Goal: Task Accomplishment & Management: Use online tool/utility

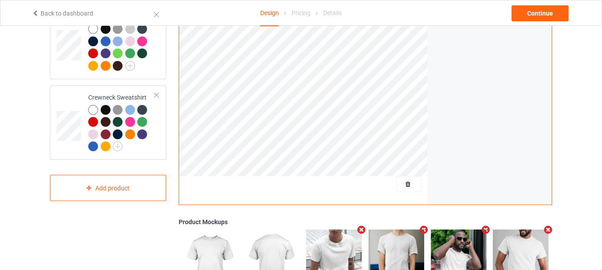
scroll to position [178, 0]
click at [147, 68] on div at bounding box center [121, 48] width 66 height 49
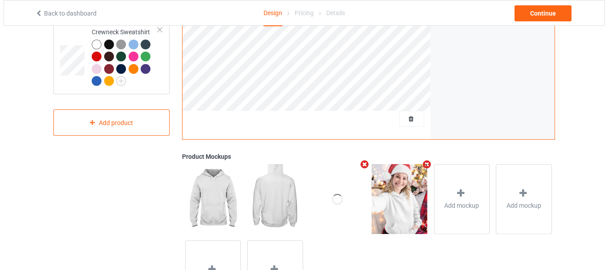
scroll to position [267, 0]
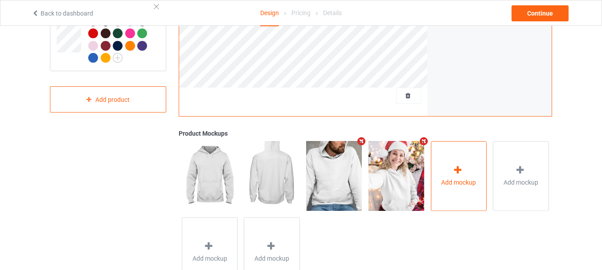
click at [452, 174] on div "Add mockup" at bounding box center [459, 176] width 56 height 70
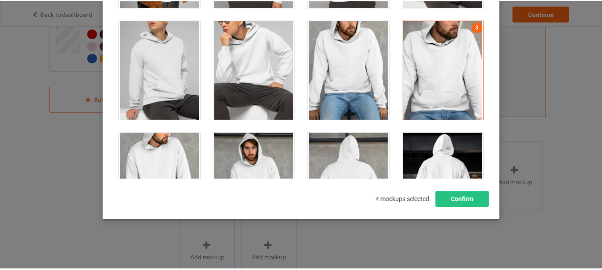
scroll to position [3562, 0]
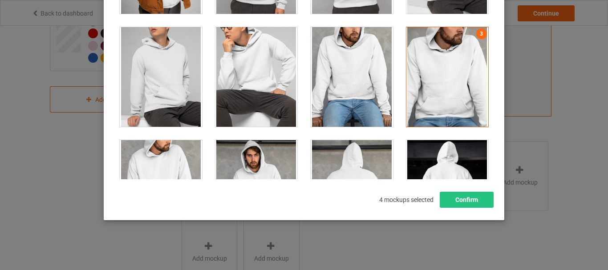
click at [358, 94] on div at bounding box center [352, 77] width 82 height 100
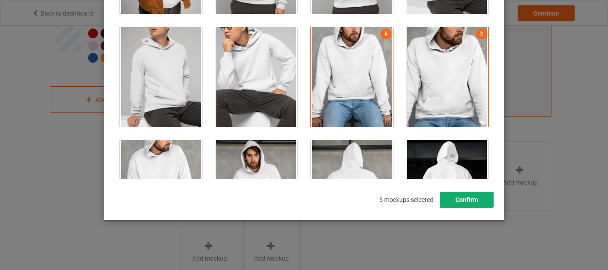
click at [465, 197] on button "Confirm" at bounding box center [467, 200] width 54 height 16
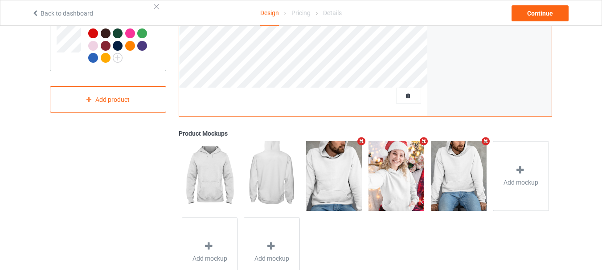
click at [71, 64] on td at bounding box center [70, 33] width 27 height 67
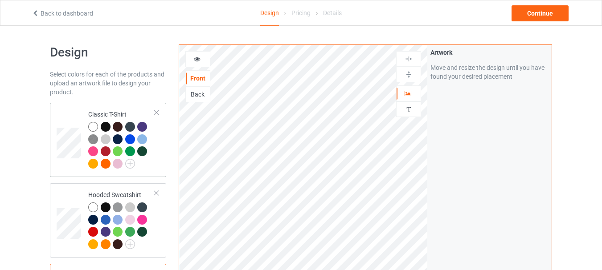
click at [65, 160] on td at bounding box center [70, 139] width 27 height 67
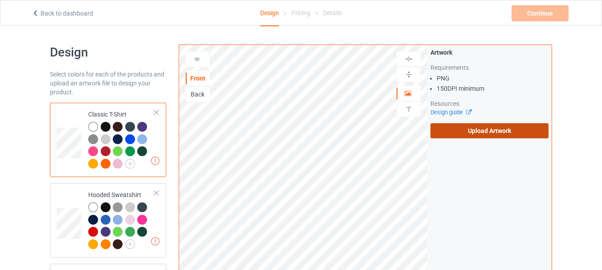
click at [473, 133] on label "Upload Artwork" at bounding box center [489, 130] width 118 height 15
click at [0, 0] on input "Upload Artwork" at bounding box center [0, 0] width 0 height 0
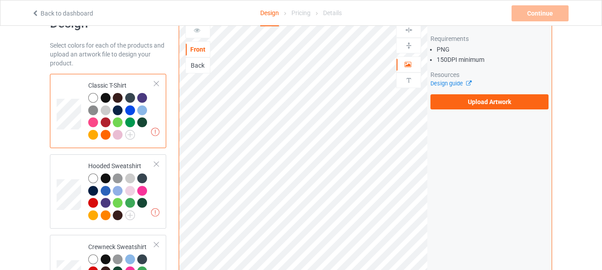
scroll to position [45, 0]
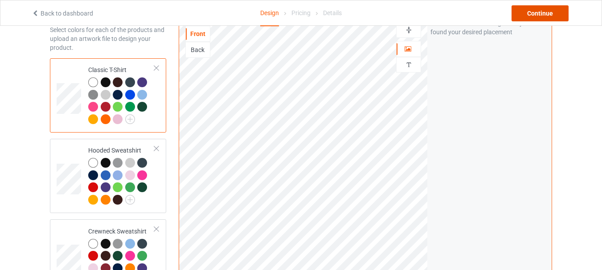
click at [533, 12] on div "Continue" at bounding box center [539, 13] width 57 height 16
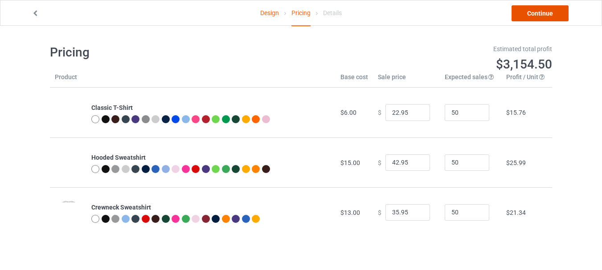
click at [541, 15] on link "Continue" at bounding box center [539, 13] width 57 height 16
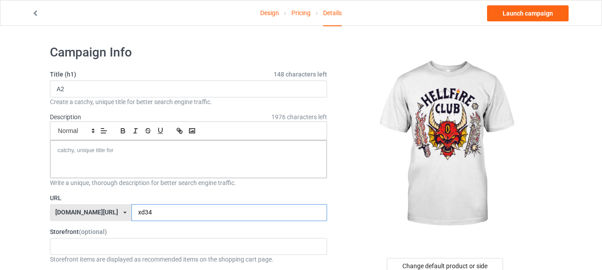
click at [149, 215] on input "xd34" at bounding box center [228, 212] width 195 height 17
type input "xd34BBV"
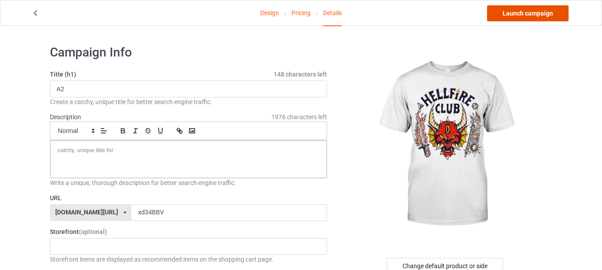
click at [526, 14] on link "Launch campaign" at bounding box center [527, 13] width 81 height 16
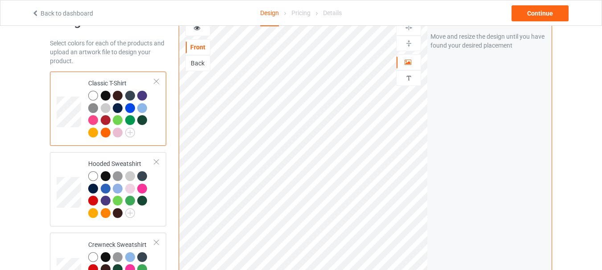
scroll to position [45, 0]
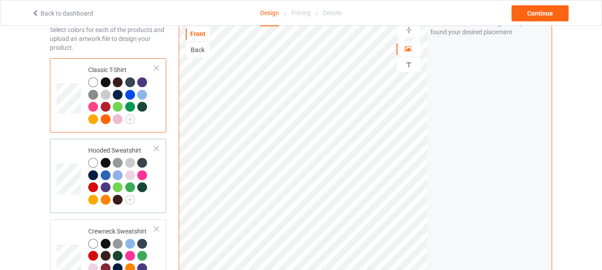
click at [60, 204] on td at bounding box center [70, 175] width 27 height 67
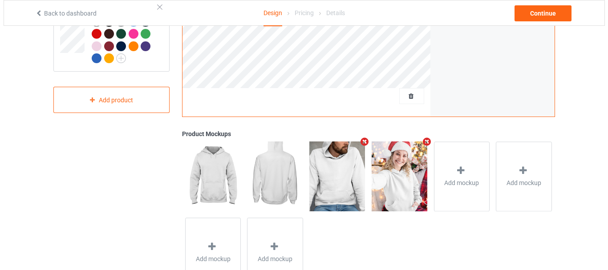
scroll to position [267, 0]
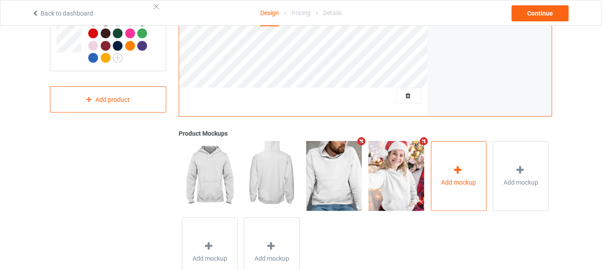
click at [450, 182] on span "Add mockup" at bounding box center [458, 182] width 35 height 9
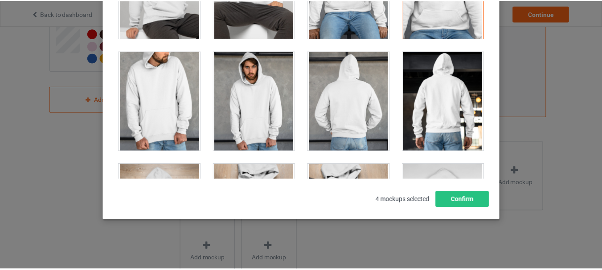
scroll to position [3518, 0]
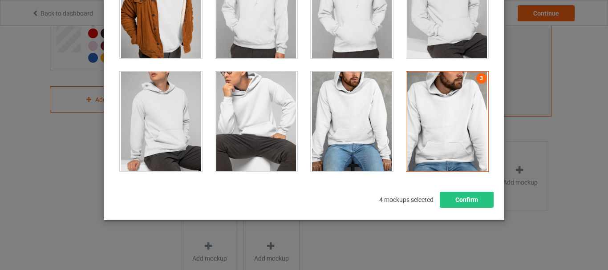
click at [357, 120] on div at bounding box center [352, 122] width 82 height 100
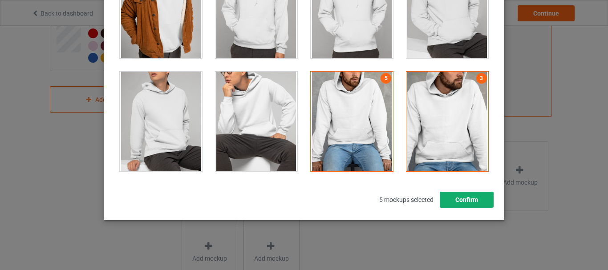
click at [458, 201] on button "Confirm" at bounding box center [467, 200] width 54 height 16
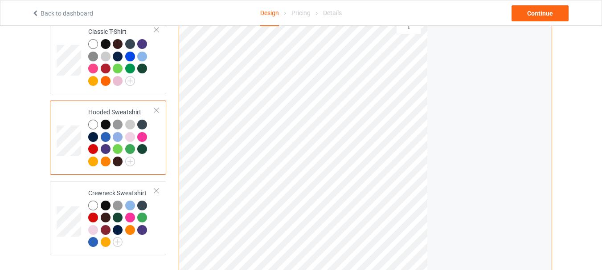
scroll to position [45, 0]
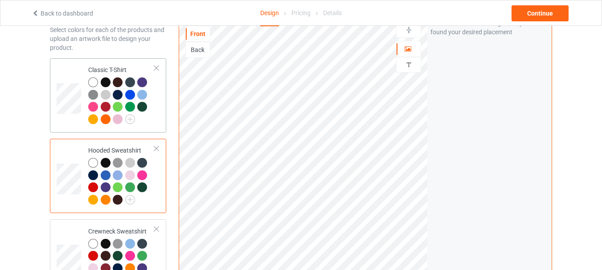
click at [73, 125] on td at bounding box center [70, 95] width 27 height 67
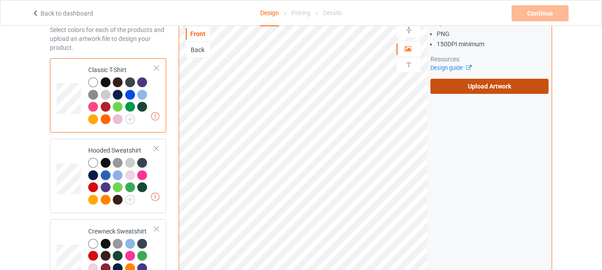
click at [475, 88] on label "Upload Artwork" at bounding box center [489, 86] width 118 height 15
click at [0, 0] on input "Upload Artwork" at bounding box center [0, 0] width 0 height 0
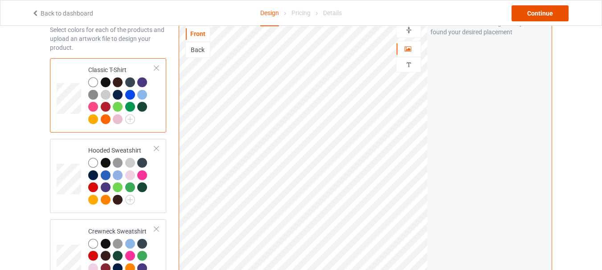
click at [537, 12] on div "Continue" at bounding box center [539, 13] width 57 height 16
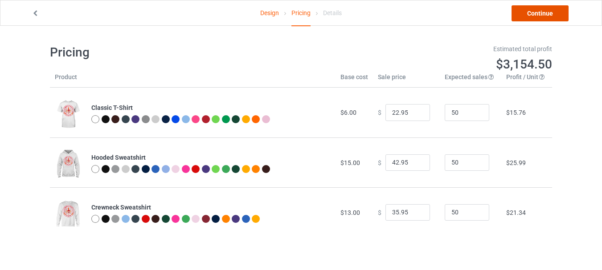
click at [528, 10] on link "Continue" at bounding box center [539, 13] width 57 height 16
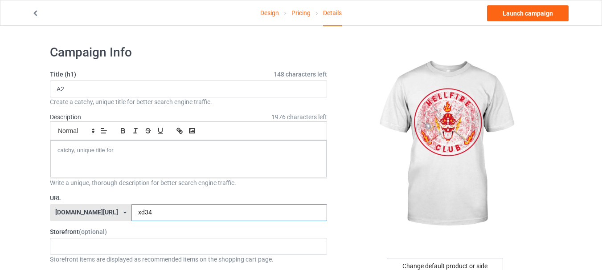
click at [199, 211] on input "xd34" at bounding box center [228, 212] width 195 height 17
type input "xd34KKN"
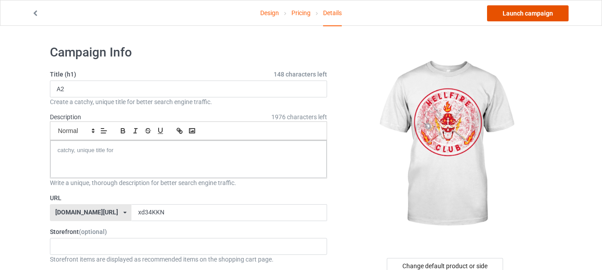
click at [524, 12] on link "Launch campaign" at bounding box center [527, 13] width 81 height 16
